Goal: Transaction & Acquisition: Purchase product/service

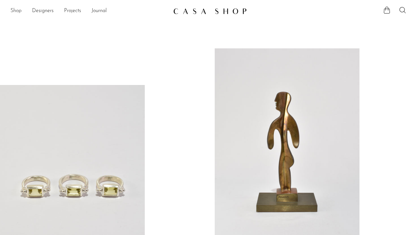
click at [19, 10] on link "Shop" at bounding box center [15, 11] width 11 height 8
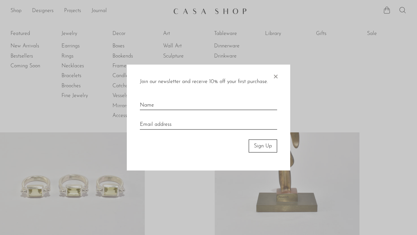
click at [276, 75] on span "×" at bounding box center [275, 74] width 7 height 21
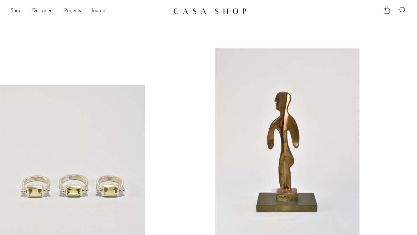
click at [14, 11] on link "Shop" at bounding box center [15, 11] width 11 height 8
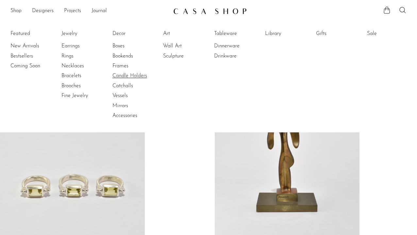
click at [126, 74] on link "Candle Holders" at bounding box center [136, 75] width 49 height 7
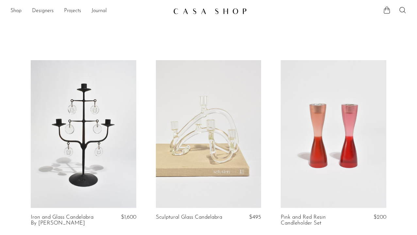
click at [360, 127] on link at bounding box center [334, 134] width 106 height 148
click at [16, 10] on link "Shop" at bounding box center [15, 11] width 11 height 8
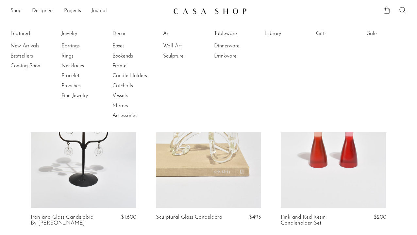
click at [129, 88] on link "Catchalls" at bounding box center [136, 85] width 49 height 7
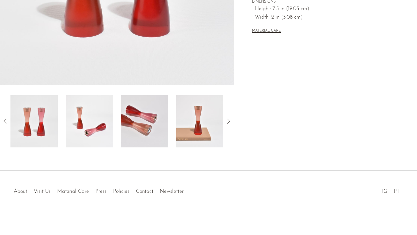
scroll to position [191, 0]
click at [157, 134] on img at bounding box center [144, 121] width 47 height 52
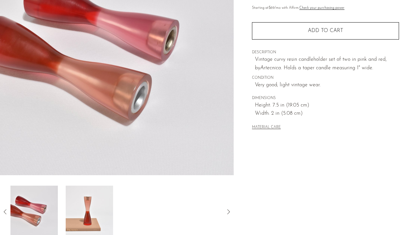
scroll to position [12, 0]
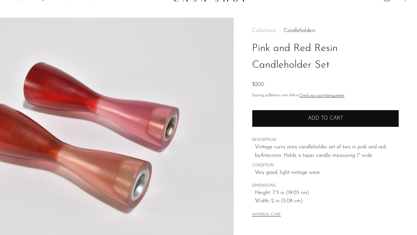
click at [267, 118] on button "Add to cart" at bounding box center [325, 118] width 147 height 17
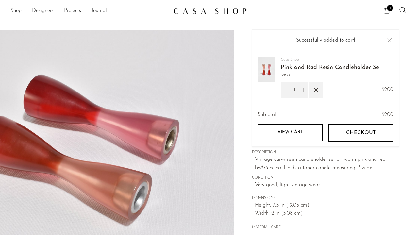
scroll to position [0, 0]
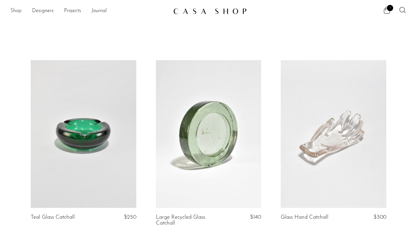
click at [11, 12] on link "Shop" at bounding box center [15, 11] width 11 height 8
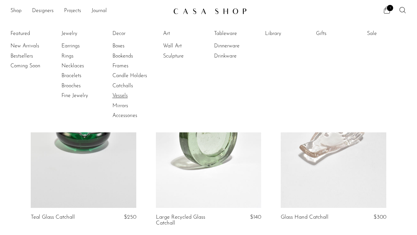
click at [114, 94] on link "Vessels" at bounding box center [136, 95] width 49 height 7
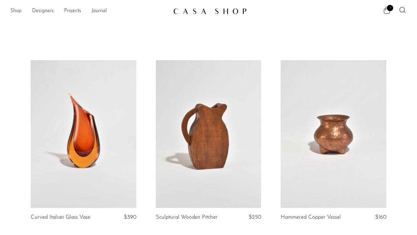
click at [19, 11] on link "Shop" at bounding box center [15, 11] width 11 height 8
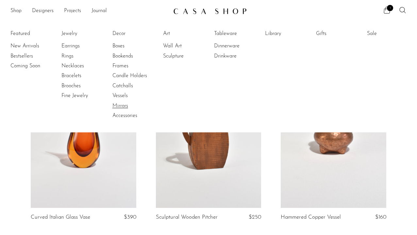
click at [120, 104] on link "Mirrors" at bounding box center [136, 105] width 49 height 7
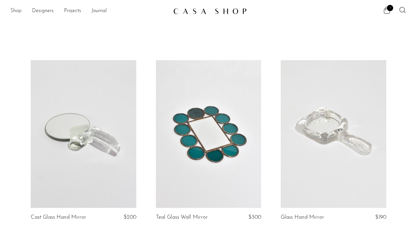
click at [11, 10] on link "Shop" at bounding box center [15, 11] width 11 height 8
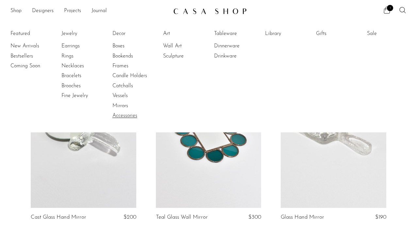
click at [119, 116] on link "Accessories" at bounding box center [136, 115] width 49 height 7
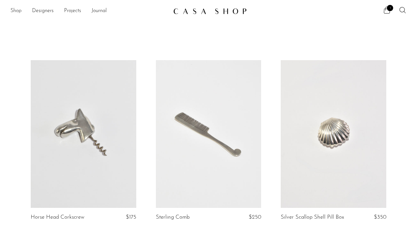
click at [13, 12] on link "Shop" at bounding box center [15, 11] width 11 height 8
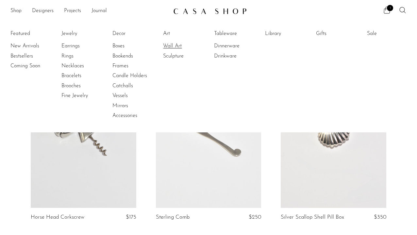
click at [173, 49] on link "Wall Art" at bounding box center [187, 45] width 49 height 7
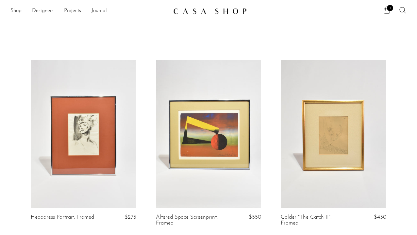
click at [13, 11] on link "Shop" at bounding box center [15, 11] width 11 height 8
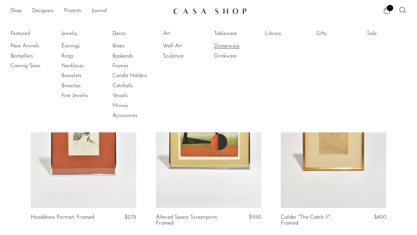
click at [226, 48] on link "Dinnerware" at bounding box center [238, 45] width 49 height 7
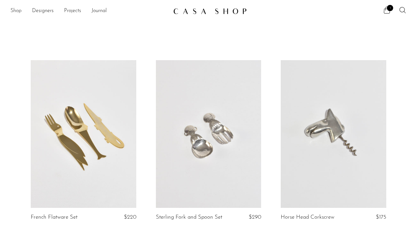
click at [15, 10] on link "Shop" at bounding box center [15, 11] width 11 height 8
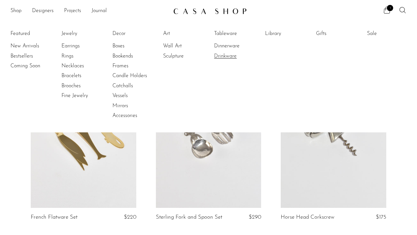
click at [220, 53] on link "Drinkware" at bounding box center [238, 56] width 49 height 7
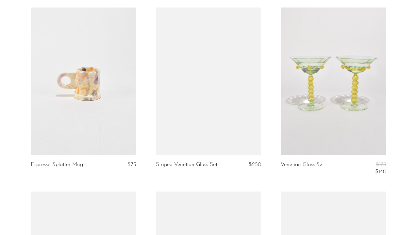
scroll to position [417, 0]
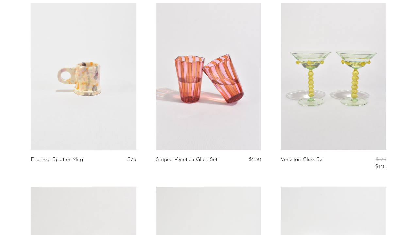
click at [216, 96] on link at bounding box center [209, 77] width 106 height 148
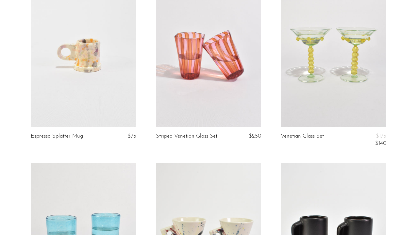
scroll to position [443, 0]
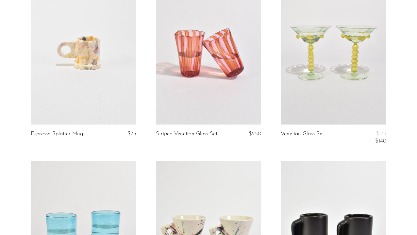
click at [302, 63] on link at bounding box center [334, 51] width 106 height 148
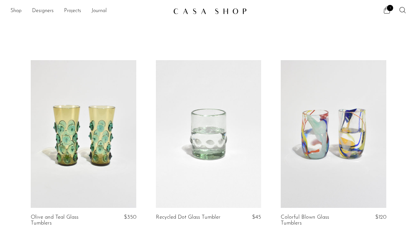
scroll to position [0, 0]
click at [388, 9] on span "1" at bounding box center [390, 8] width 6 height 6
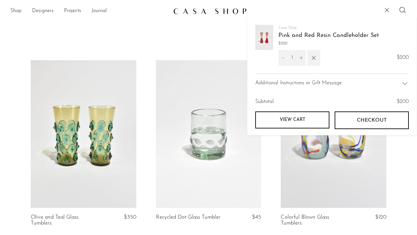
click at [355, 113] on button "Checkout" at bounding box center [372, 120] width 74 height 18
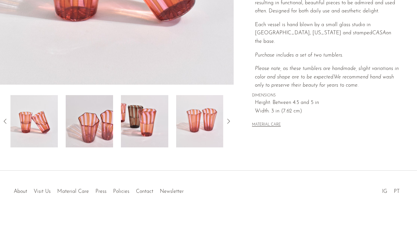
scroll to position [191, 0]
click at [209, 118] on img at bounding box center [199, 121] width 47 height 52
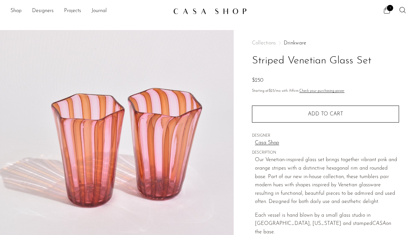
scroll to position [0, 0]
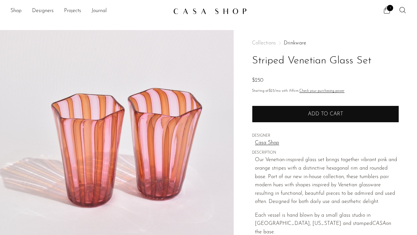
click at [271, 116] on button "Add to cart" at bounding box center [325, 114] width 147 height 17
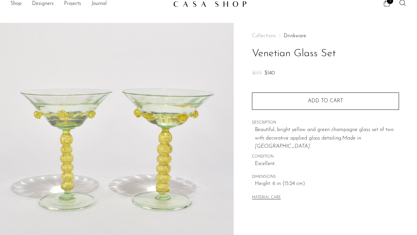
scroll to position [8, 0]
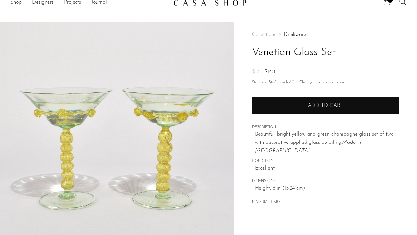
click at [269, 108] on button "Add to cart" at bounding box center [325, 105] width 147 height 17
